Goal: Task Accomplishment & Management: Use online tool/utility

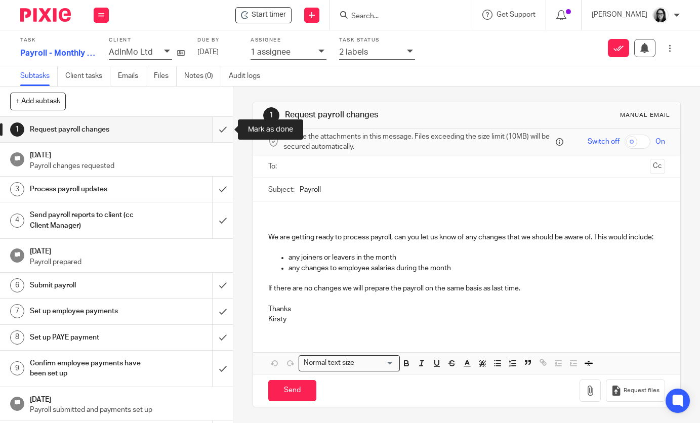
click at [225, 137] on input "submit" at bounding box center [116, 129] width 233 height 25
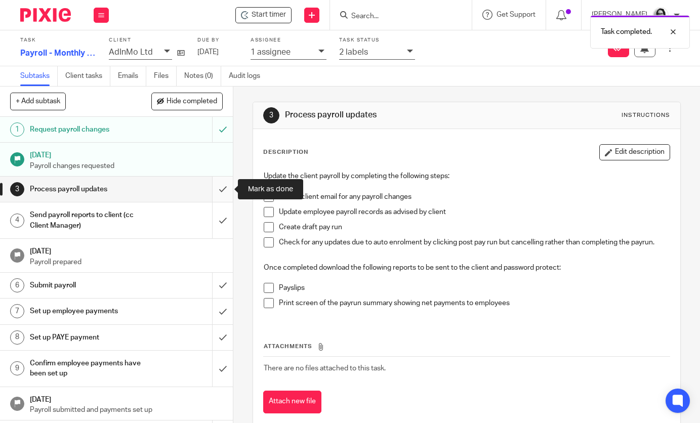
click at [224, 192] on input "submit" at bounding box center [116, 189] width 233 height 25
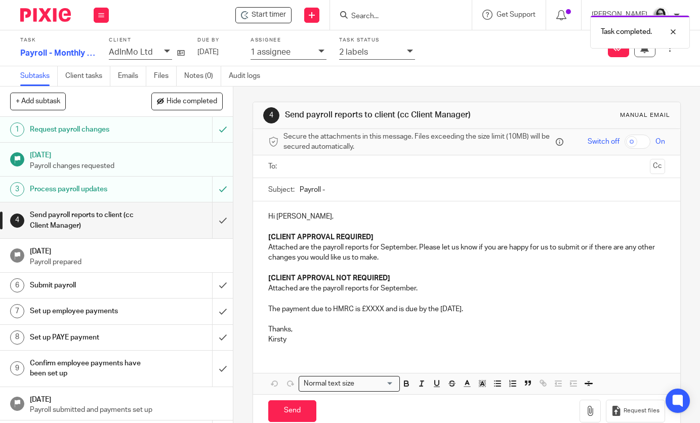
click at [405, 283] on p "[CLIENT APPROVAL NOT REQUIRED]" at bounding box center [466, 278] width 396 height 10
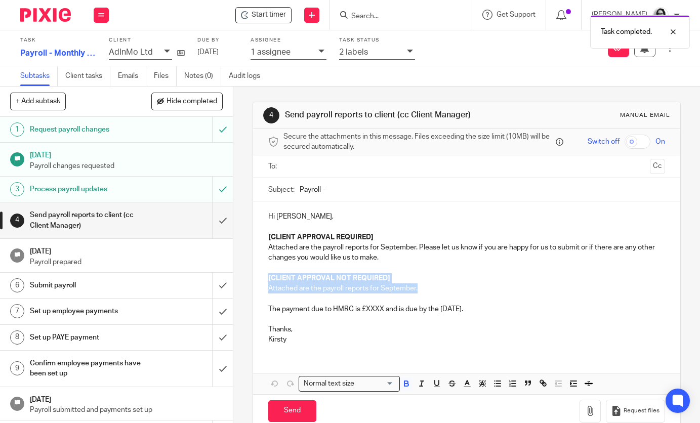
drag, startPoint x: 422, startPoint y: 289, endPoint x: 259, endPoint y: 280, distance: 163.7
click at [259, 280] on div "Hi Kristan, [CLIENT APPROVAL REQUIRED] Attached are the payroll reports for Sep…" at bounding box center [466, 276] width 427 height 151
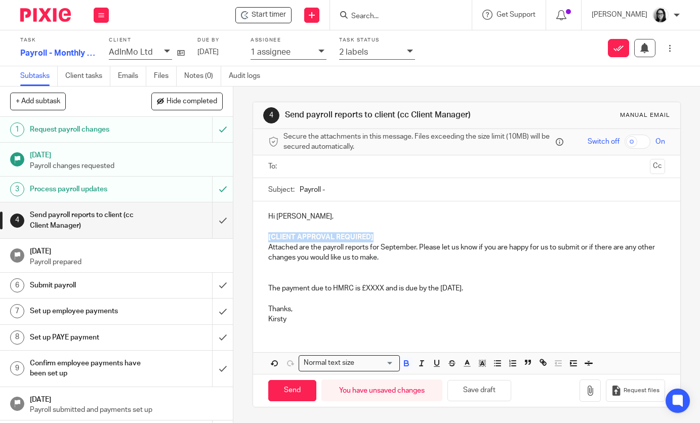
drag, startPoint x: 379, startPoint y: 235, endPoint x: 265, endPoint y: 235, distance: 113.9
click at [265, 235] on div "Hi Kristan, [CLIENT APPROVAL REQUIRED] Attached are the payroll reports for Sep…" at bounding box center [466, 266] width 427 height 131
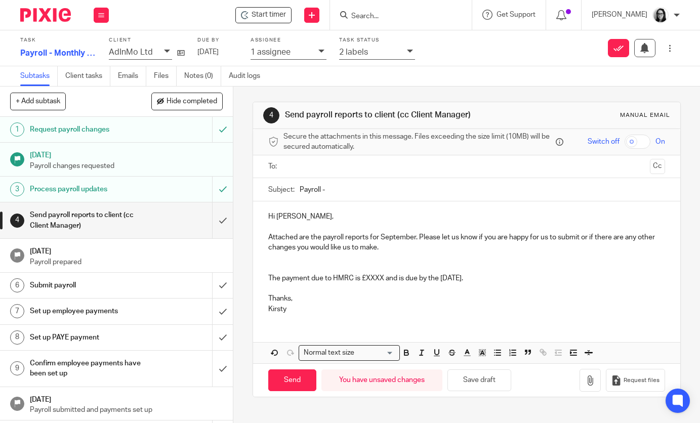
click at [347, 190] on input "Payroll -" at bounding box center [482, 189] width 365 height 23
type input "Payroll - September"
click at [595, 384] on icon "button" at bounding box center [590, 380] width 10 height 10
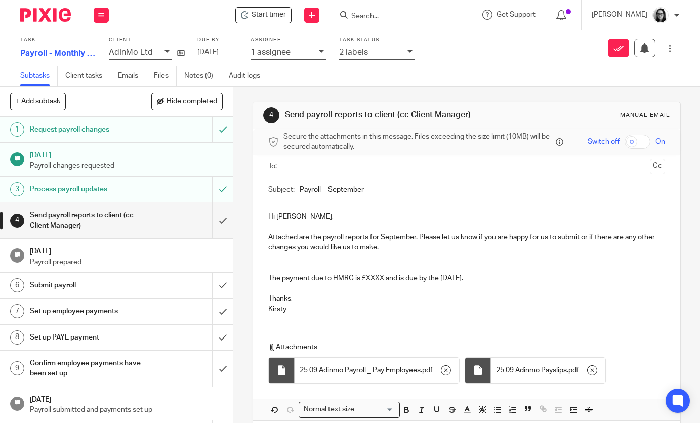
click at [384, 280] on p "The payment due to HMRC is £XXXX and is due by the 22nd of October." at bounding box center [466, 278] width 396 height 10
click at [389, 272] on p at bounding box center [466, 268] width 396 height 10
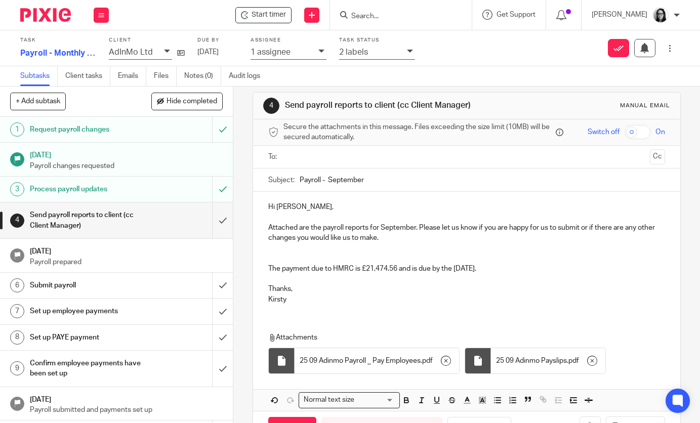
scroll to position [11, 0]
click at [329, 154] on input "text" at bounding box center [466, 156] width 358 height 12
click at [654, 162] on button "Cc" at bounding box center [657, 156] width 15 height 15
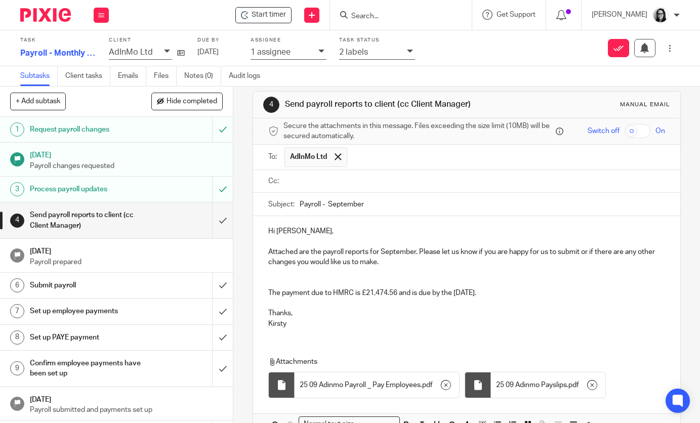
click at [416, 179] on input "text" at bounding box center [473, 182] width 373 height 12
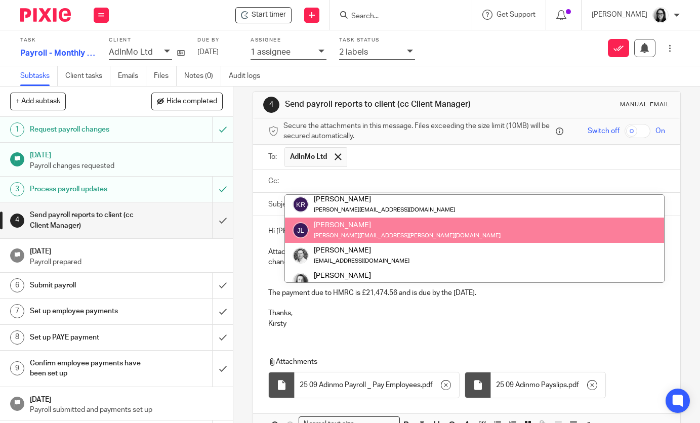
scroll to position [35, 0]
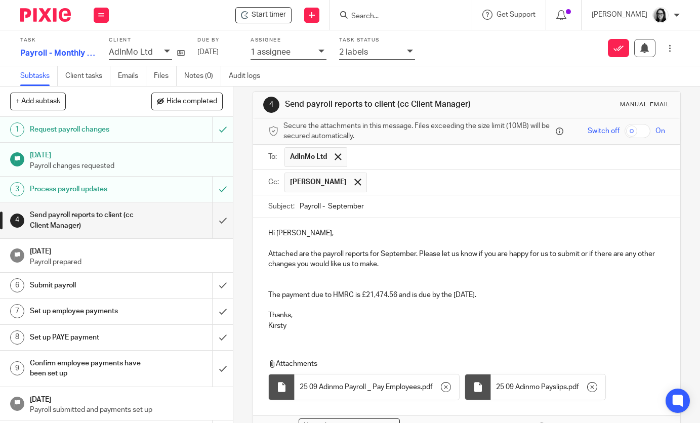
click at [628, 176] on input "text" at bounding box center [516, 183] width 289 height 20
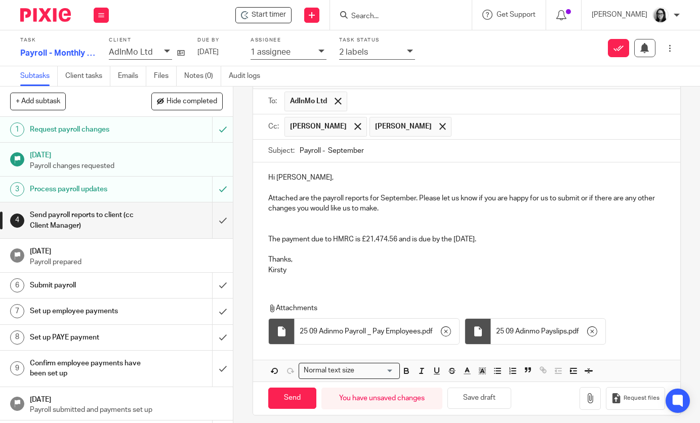
scroll to position [72, 0]
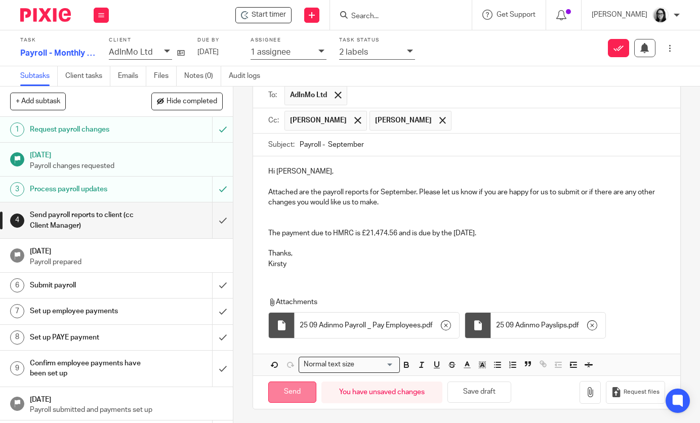
click at [300, 394] on input "Send" at bounding box center [292, 393] width 48 height 22
click at [408, 50] on icon at bounding box center [410, 51] width 6 height 6
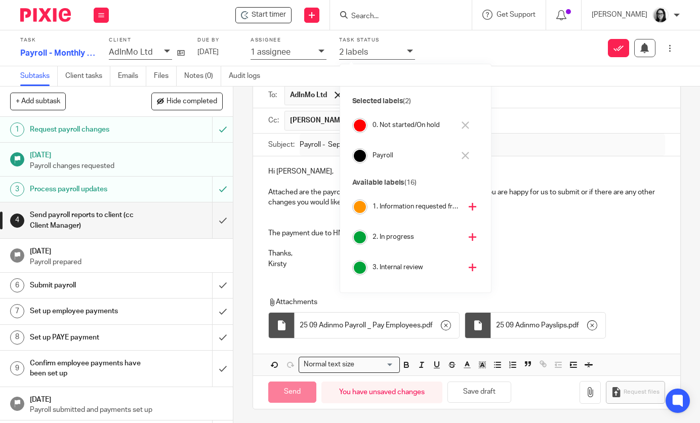
type input "Sent"
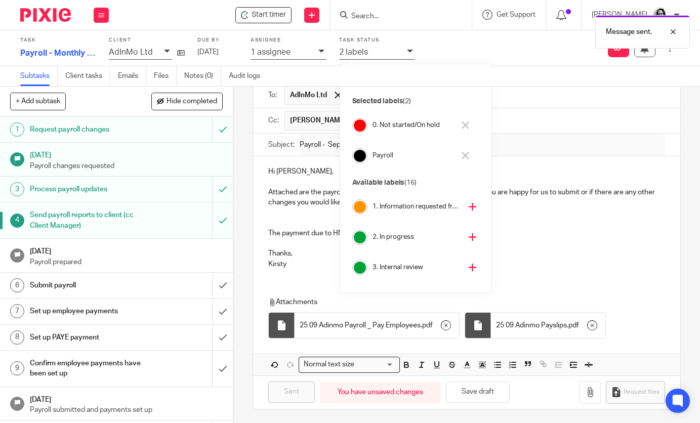
click at [467, 128] on icon at bounding box center [466, 125] width 8 height 8
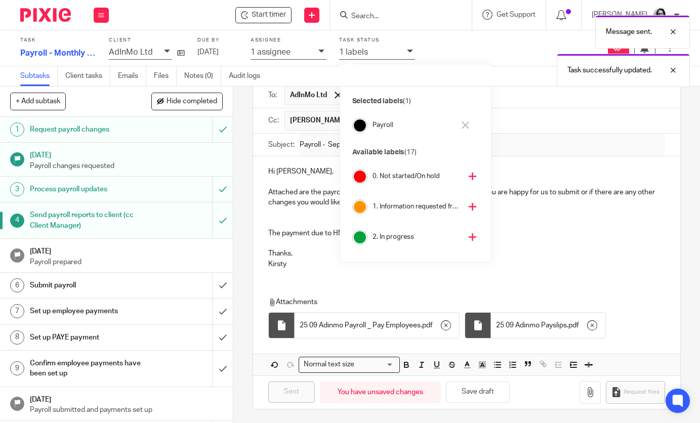
click at [469, 238] on icon at bounding box center [473, 237] width 8 height 8
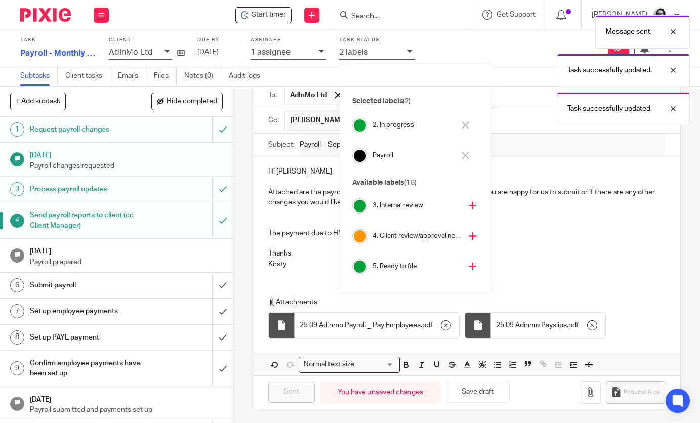
scroll to position [62, 0]
click at [467, 240] on button at bounding box center [473, 236] width 12 height 16
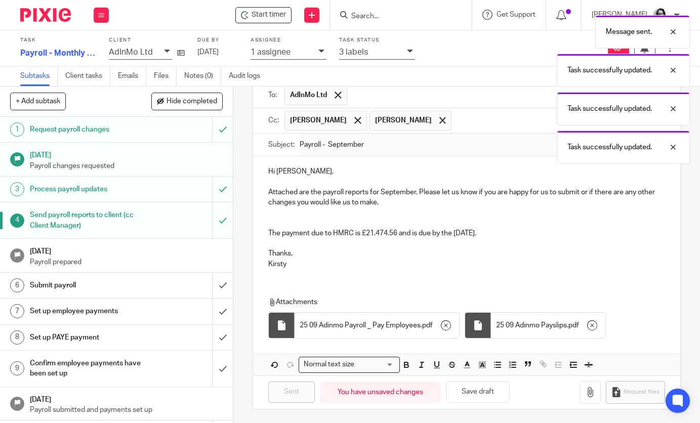
click at [514, 144] on div "Message sent. Task successfully updated. Task successfully updated. Task succes…" at bounding box center [520, 87] width 340 height 154
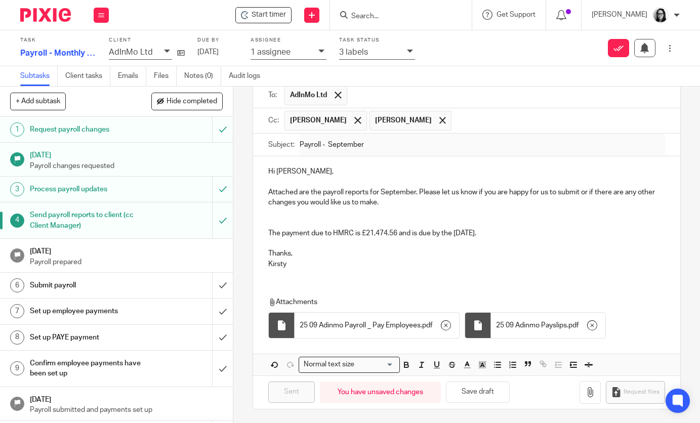
click at [47, 22] on div at bounding box center [41, 15] width 83 height 30
click at [55, 18] on img at bounding box center [45, 15] width 51 height 14
